Goal: Information Seeking & Learning: Learn about a topic

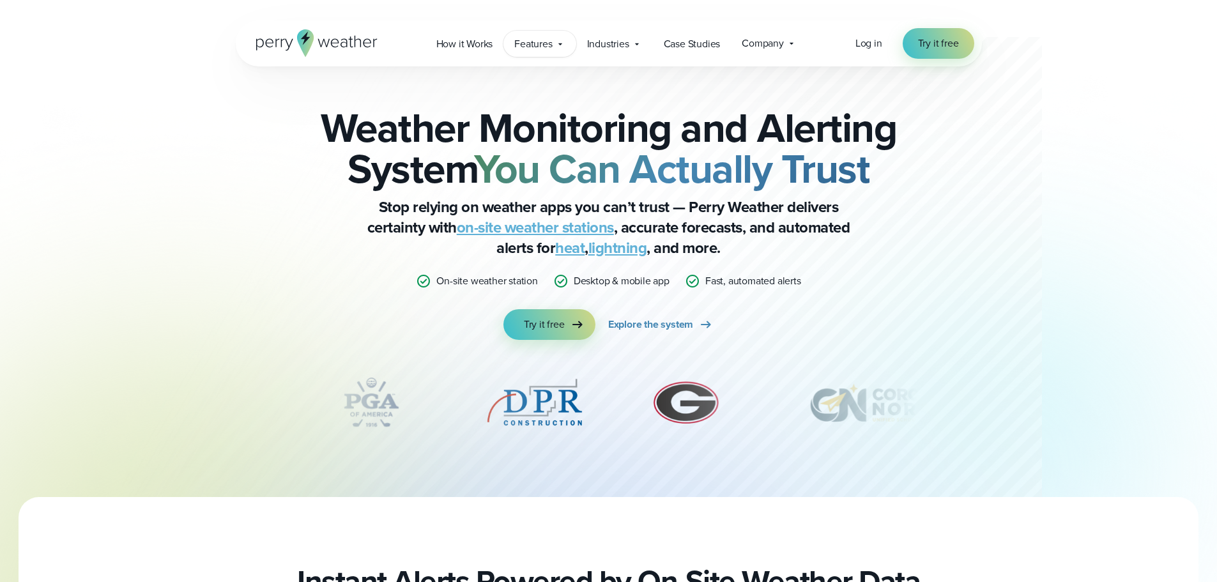
click at [530, 43] on span "Features" at bounding box center [533, 43] width 38 height 15
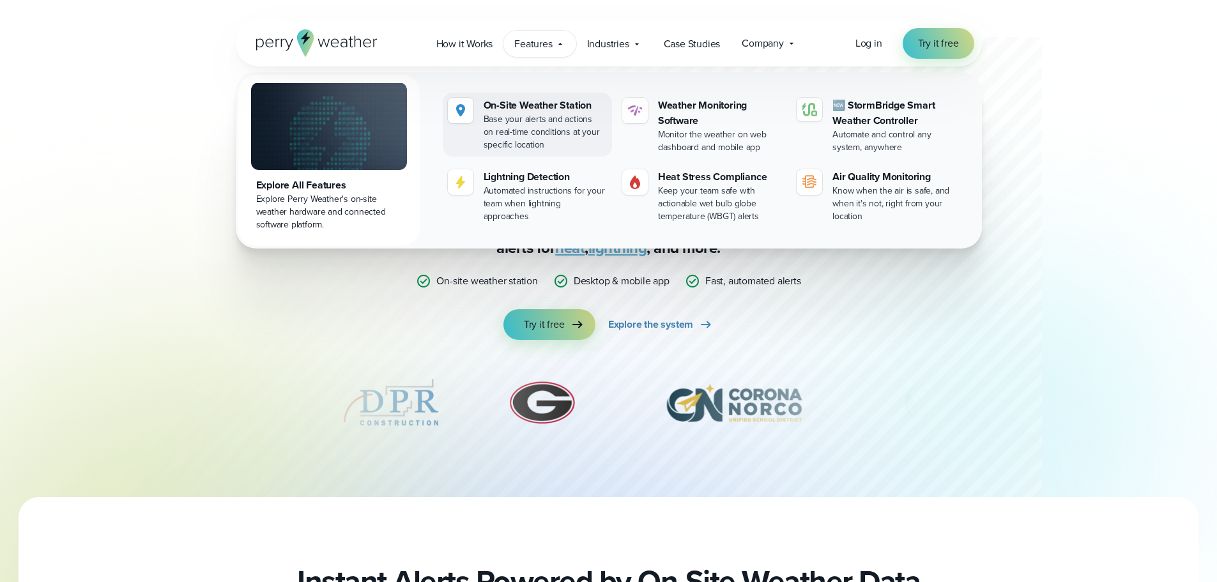
click at [524, 104] on div "On-Site Weather Station" at bounding box center [545, 105] width 123 height 15
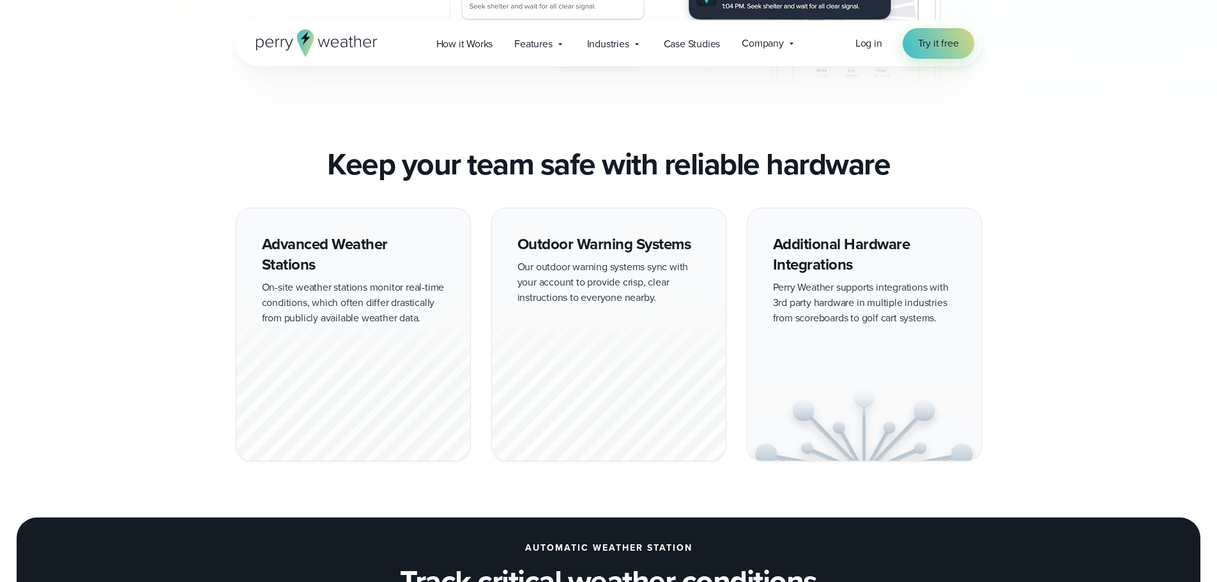
scroll to position [1022, 0]
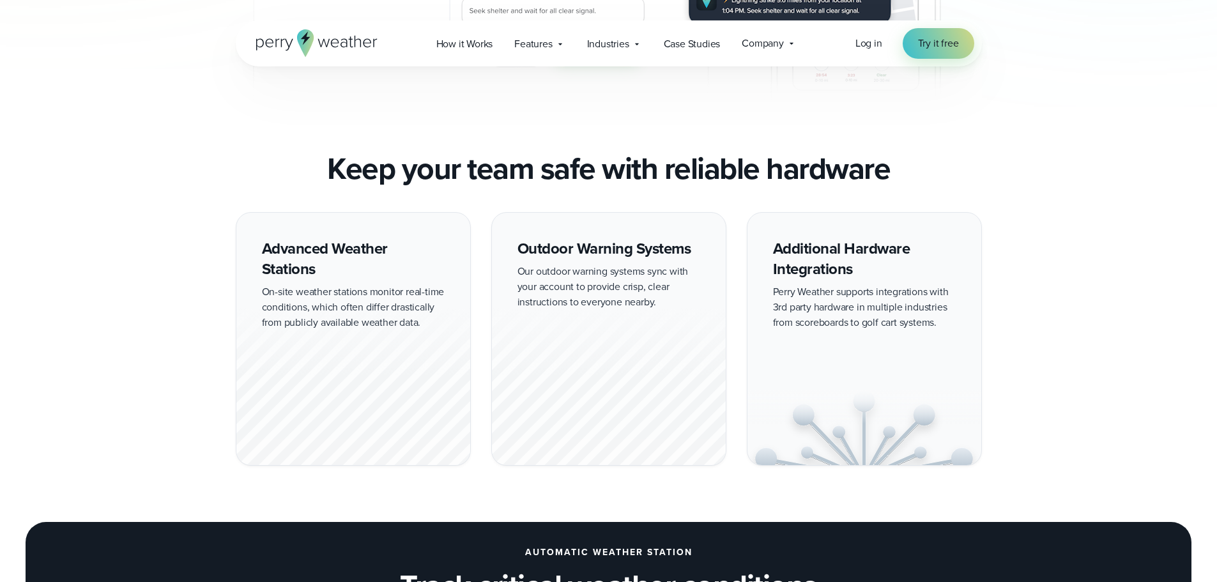
click at [349, 293] on div "Advanced Weather Stations On-site weather stations monitor real-time conditions…" at bounding box center [353, 339] width 235 height 254
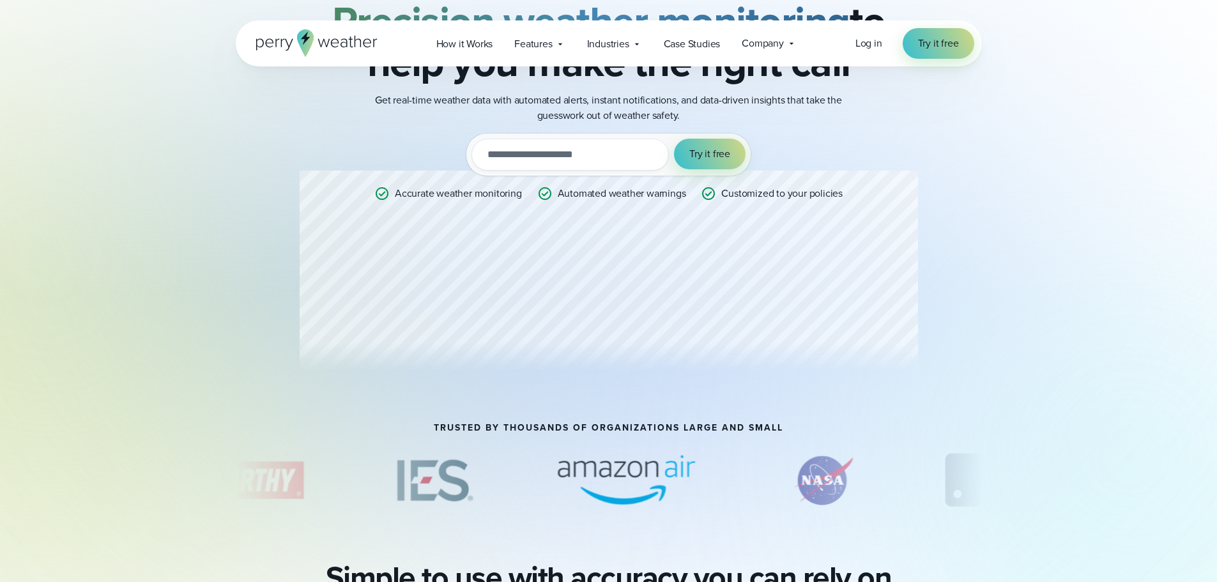
scroll to position [64, 0]
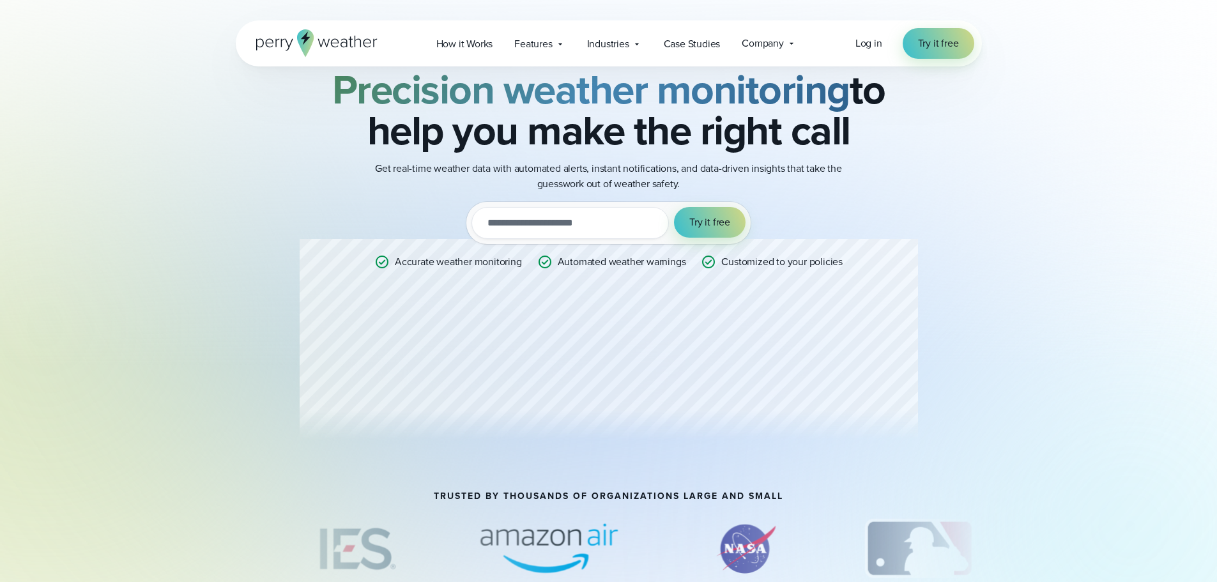
click at [790, 336] on div "Professional Weather Station Precision weather monitoring to help you make the …" at bounding box center [609, 246] width 618 height 407
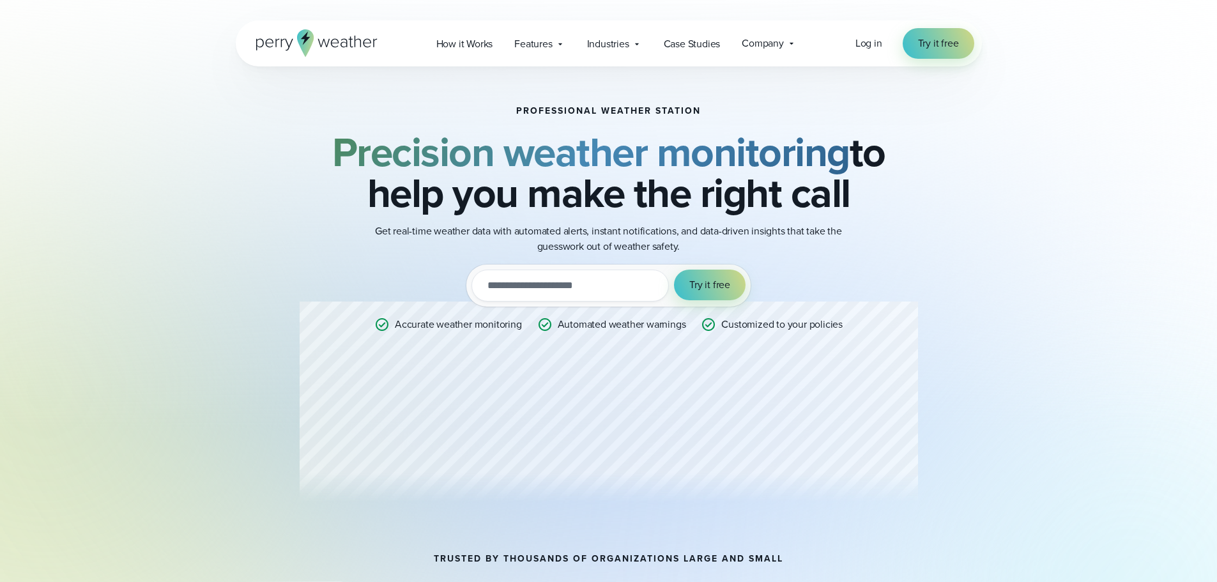
scroll to position [0, 0]
